Goal: Check status

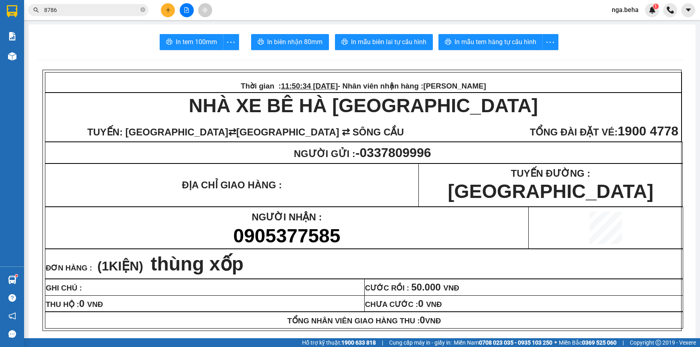
click at [95, 3] on div "Kết quả tìm kiếm ( 0 ) Bộ lọc Ngày tạo đơn gần nhất No Data 8786" at bounding box center [78, 10] width 156 height 14
click at [95, 6] on input "8786" at bounding box center [91, 10] width 95 height 9
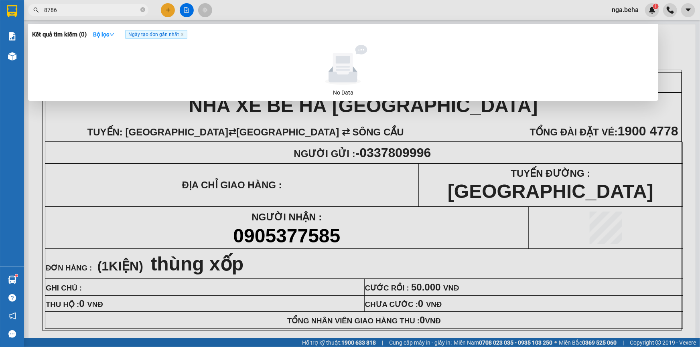
click at [95, 6] on input "8786" at bounding box center [91, 10] width 95 height 9
paste input "0935594757"
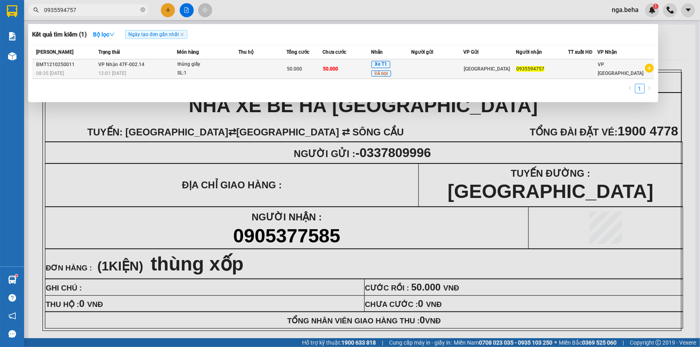
type input "0935594757"
click at [238, 60] on span "thùng giấy SL: 1" at bounding box center [207, 68] width 61 height 17
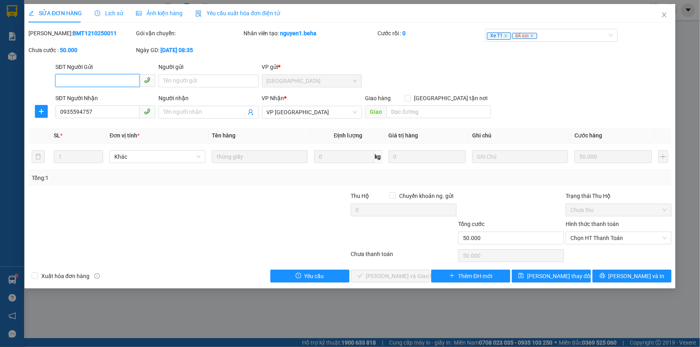
type input "0935594757"
type input "50.000"
click at [664, 13] on icon "close" at bounding box center [664, 15] width 6 height 6
